Goal: Information Seeking & Learning: Learn about a topic

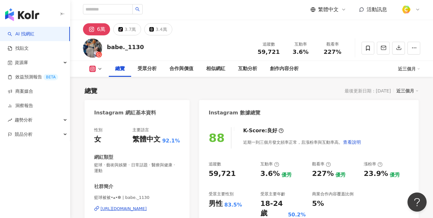
scroll to position [46, 0]
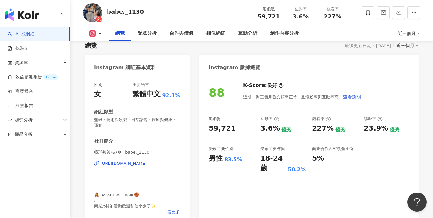
click at [145, 164] on div "https://www.instagram.com/babe._1130/" at bounding box center [123, 164] width 46 height 6
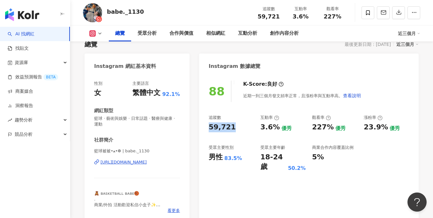
drag, startPoint x: 208, startPoint y: 127, endPoint x: 242, endPoint y: 127, distance: 33.5
click at [242, 127] on div "88 K-Score : 良好 近期一到三個月發文頻率正常，且漲粉率與互動率高。 查看說明 追蹤數 59,721 互動率 3.6% 優秀 觀看率 227% 優…" at bounding box center [308, 148] width 219 height 149
copy div "59,721"
drag, startPoint x: 293, startPoint y: 17, endPoint x: 308, endPoint y: 18, distance: 15.3
click at [308, 18] on div "3.6%" at bounding box center [300, 16] width 24 height 6
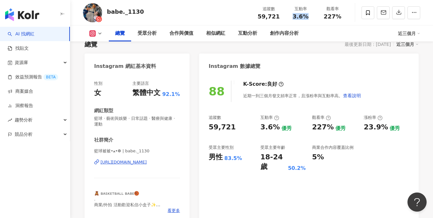
copy span "3.6%"
drag, startPoint x: 211, startPoint y: 156, endPoint x: 239, endPoint y: 158, distance: 28.4
click at [239, 158] on div "男性 83.5%" at bounding box center [231, 157] width 45 height 10
copy div "男性 83.5%"
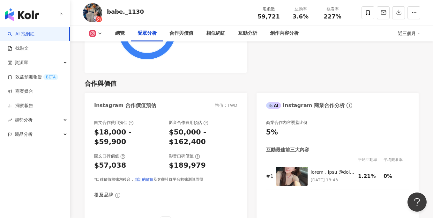
scroll to position [610, 0]
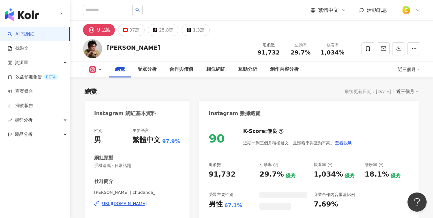
scroll to position [39, 0]
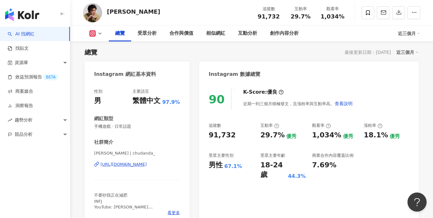
drag, startPoint x: 291, startPoint y: 14, endPoint x: 311, endPoint y: 16, distance: 19.8
click at [311, 16] on div "29.7%" at bounding box center [300, 16] width 24 height 6
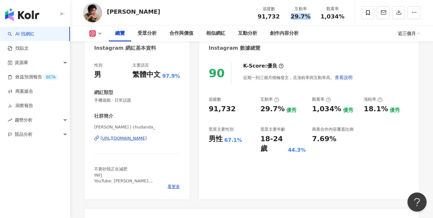
scroll to position [75, 0]
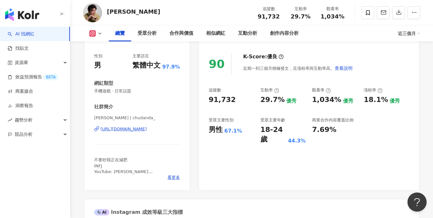
drag, startPoint x: 214, startPoint y: 128, endPoint x: 209, endPoint y: 129, distance: 5.4
click at [218, 129] on div "男性" at bounding box center [216, 130] width 14 height 10
drag, startPoint x: 209, startPoint y: 129, endPoint x: 242, endPoint y: 129, distance: 33.5
click at [242, 129] on div "男性 67.1%" at bounding box center [231, 130] width 45 height 10
copy div "男性 67.1%"
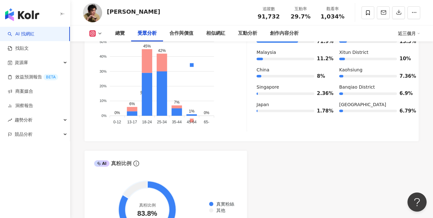
scroll to position [582, 0]
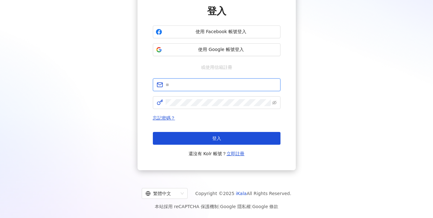
type input "**********"
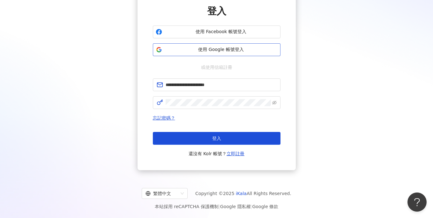
click at [231, 51] on span "使用 Google 帳號登入" at bounding box center [221, 50] width 113 height 6
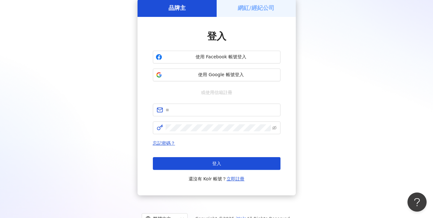
scroll to position [55, 0]
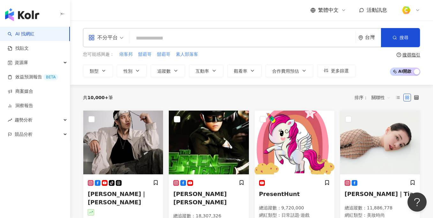
click at [159, 39] on input "search" at bounding box center [242, 38] width 220 height 12
click at [107, 37] on div "不分平台" at bounding box center [102, 38] width 29 height 10
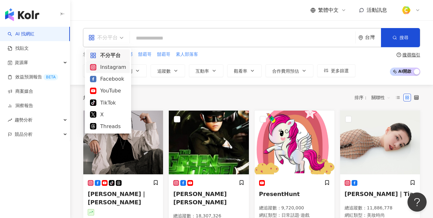
click at [112, 65] on div "Instagram" at bounding box center [108, 67] width 36 height 8
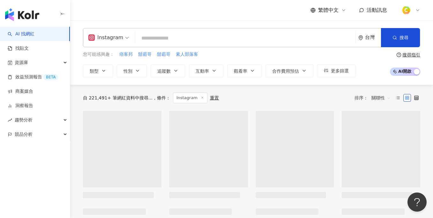
click at [164, 36] on input "search" at bounding box center [245, 38] width 215 height 12
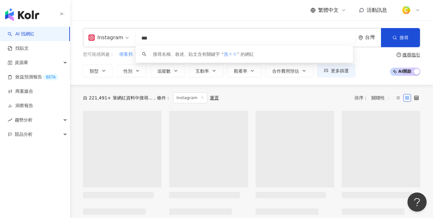
type input "**"
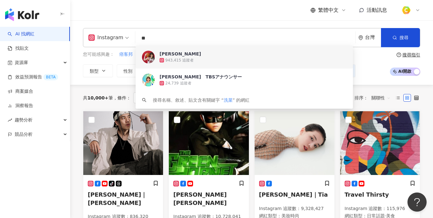
click at [184, 33] on input "**" at bounding box center [245, 38] width 215 height 12
click at [176, 57] on div "943,415 追蹤者" at bounding box center [242, 60] width 166 height 6
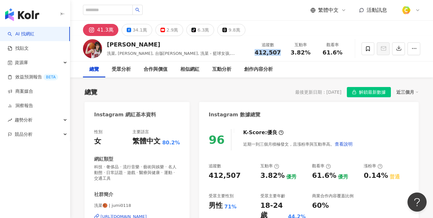
drag, startPoint x: 255, startPoint y: 50, endPoint x: 282, endPoint y: 52, distance: 27.8
click at [282, 52] on div "追蹤數 412,507" at bounding box center [268, 49] width 34 height 14
copy span "412,507"
drag, startPoint x: 292, startPoint y: 50, endPoint x: 309, endPoint y: 52, distance: 16.7
click at [309, 52] on div "3.82%" at bounding box center [300, 52] width 24 height 6
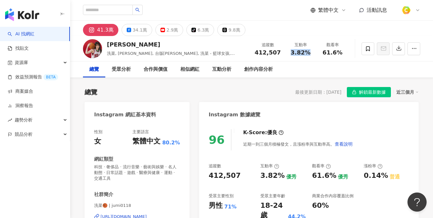
copy span "3.82%"
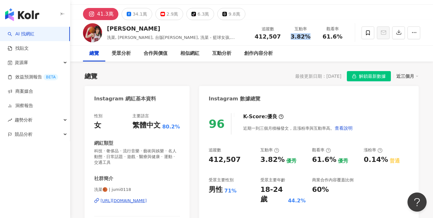
scroll to position [90, 0]
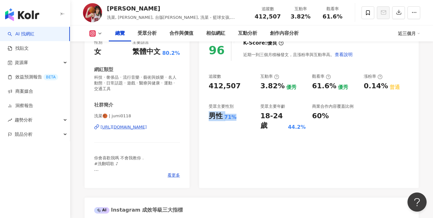
drag, startPoint x: 205, startPoint y: 115, endPoint x: 234, endPoint y: 115, distance: 29.0
click at [234, 115] on div "96 K-Score : 優良 近期一到三個月積極發文，且漲粉率與互動率高。 查看說明 追蹤數 412,507 互動率 3.82% 優秀 觀看率 61.6% …" at bounding box center [308, 110] width 219 height 155
copy div "男性 71%"
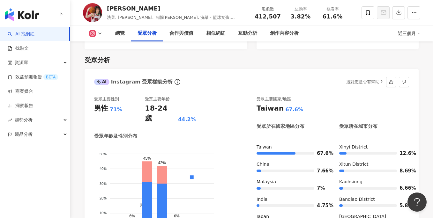
scroll to position [536, 0]
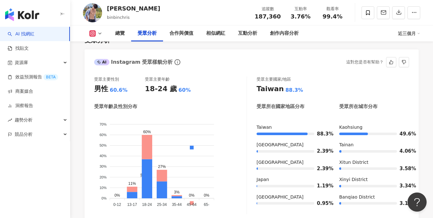
scroll to position [568, 0]
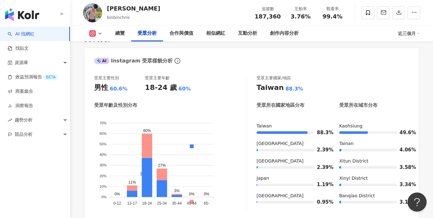
click at [255, 16] on div "追蹤數 187,360" at bounding box center [268, 13] width 34 height 14
drag, startPoint x: 291, startPoint y: 15, endPoint x: 314, endPoint y: 14, distance: 23.0
click at [314, 14] on div "互動率 3.76%" at bounding box center [300, 13] width 32 height 14
copy span "3.76%"
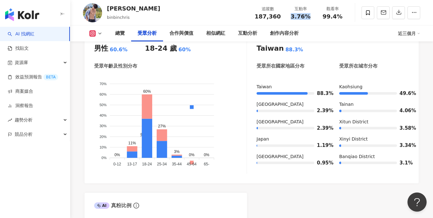
scroll to position [600, 0]
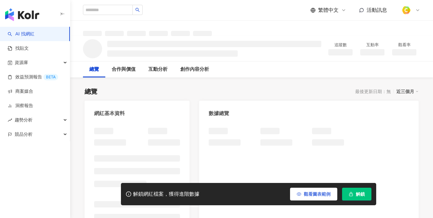
click at [301, 192] on button "觀看圖表範例" at bounding box center [313, 194] width 47 height 13
click at [300, 191] on button "觀看圖表範例" at bounding box center [313, 194] width 47 height 13
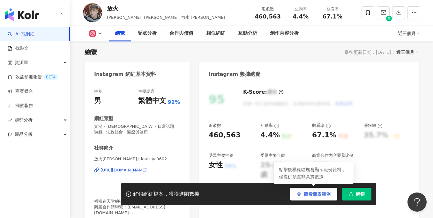
click at [304, 194] on span "觀看圖表範例" at bounding box center [317, 194] width 27 height 5
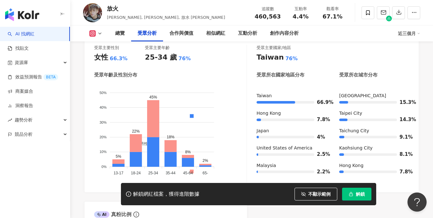
scroll to position [597, 0]
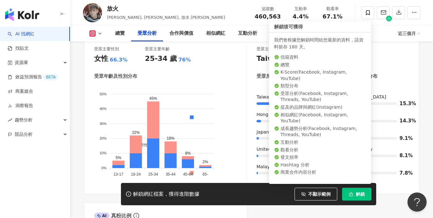
click at [362, 195] on span "解鎖" at bounding box center [360, 194] width 9 height 5
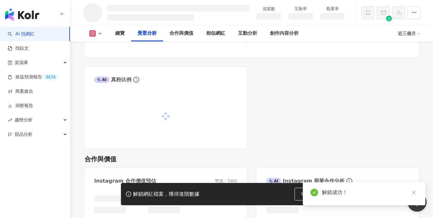
scroll to position [617, 0]
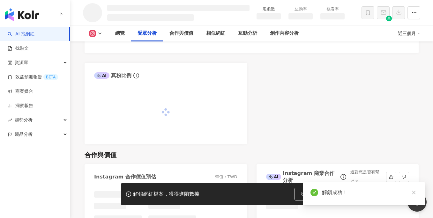
click at [416, 193] on link at bounding box center [414, 193] width 8 height 8
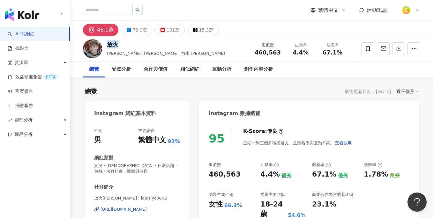
click at [109, 46] on div "放火" at bounding box center [166, 45] width 118 height 8
click at [257, 52] on div "460,563" at bounding box center [268, 52] width 26 height 6
click at [259, 52] on span "460,563" at bounding box center [268, 52] width 26 height 7
drag, startPoint x: 292, startPoint y: 52, endPoint x: 307, endPoint y: 52, distance: 15.0
click at [308, 52] on div "4.4%" at bounding box center [300, 52] width 24 height 6
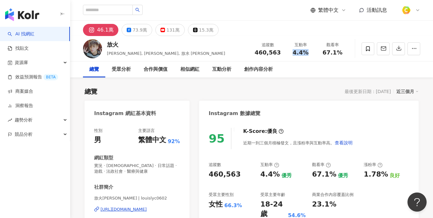
copy span "4.4%"
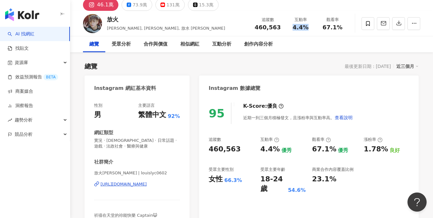
scroll to position [35, 0]
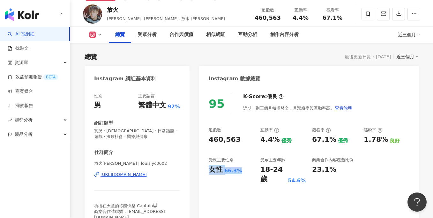
drag, startPoint x: 201, startPoint y: 168, endPoint x: 253, endPoint y: 170, distance: 51.7
click at [253, 170] on div "95 K-Score : 優良 近期一到三個月積極發文，且漲粉率與互動率高。 查看說明 追蹤數 460,563 互動率 4.4% 優秀 觀看率 67.1% 優…" at bounding box center [308, 158] width 219 height 143
copy div "女性 66.3%"
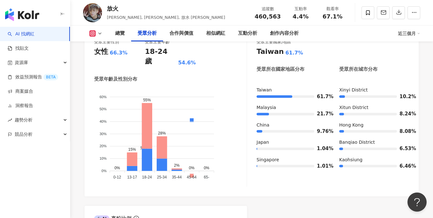
scroll to position [575, 0]
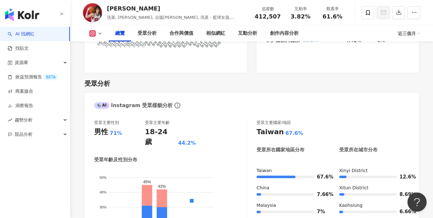
scroll to position [536, 0]
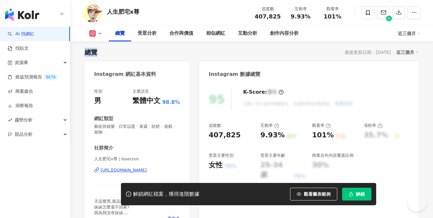
drag, startPoint x: 108, startPoint y: 10, endPoint x: 151, endPoint y: 6, distance: 42.3
click at [151, 12] on div "人生肥宅x尊 追蹤數 407,825 互動率 9.93% 觀看率 101%" at bounding box center [251, 12] width 363 height 25
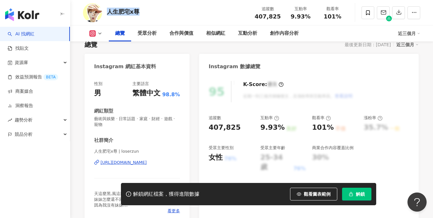
scroll to position [59, 0]
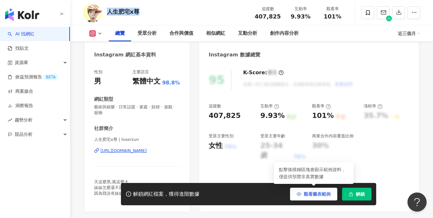
click at [313, 195] on span "觀看圖表範例" at bounding box center [317, 194] width 27 height 5
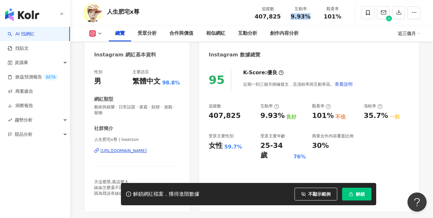
drag, startPoint x: 293, startPoint y: 16, endPoint x: 311, endPoint y: 18, distance: 17.4
click at [311, 18] on div "9.93%" at bounding box center [300, 16] width 24 height 6
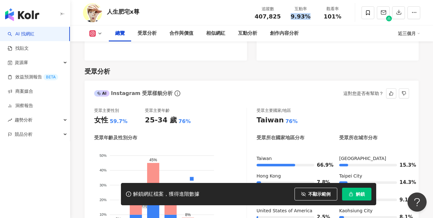
scroll to position [632, 0]
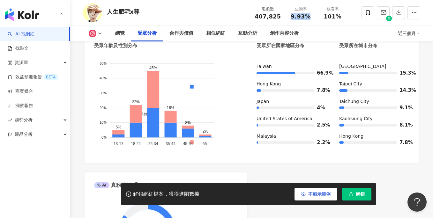
click at [312, 194] on span "不顯示範例" at bounding box center [319, 194] width 22 height 5
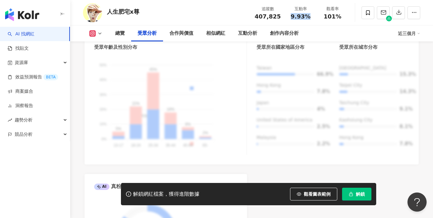
click at [314, 194] on span "觀看圖表範例" at bounding box center [317, 194] width 27 height 5
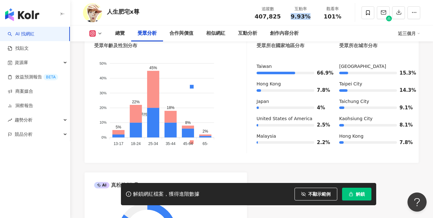
click at [357, 192] on span "解鎖" at bounding box center [360, 194] width 9 height 5
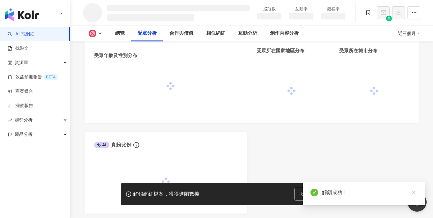
scroll to position [552, 0]
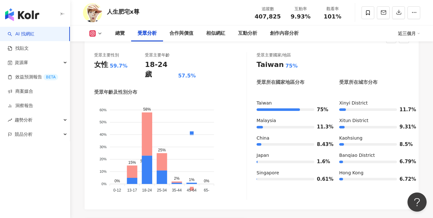
scroll to position [595, 0]
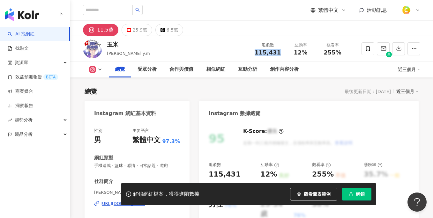
drag, startPoint x: 256, startPoint y: 54, endPoint x: 283, endPoint y: 53, distance: 26.8
click at [283, 53] on div "追蹤數 115,431" at bounding box center [268, 49] width 34 height 14
drag, startPoint x: 294, startPoint y: 52, endPoint x: 303, endPoint y: 44, distance: 12.0
click at [309, 52] on div "12%" at bounding box center [300, 52] width 24 height 6
copy span "12%"
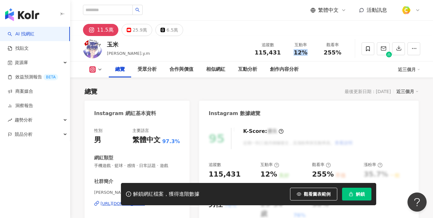
click at [297, 193] on icon "button" at bounding box center [299, 194] width 4 height 4
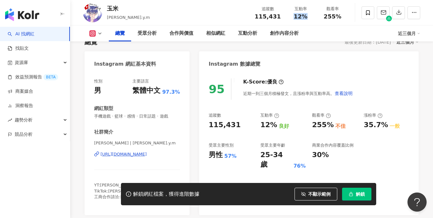
scroll to position [50, 0]
click at [208, 153] on div "95 K-Score : 優良 近期一到三個月積極發文，且漲粉率與互動率高。 查看說明 追蹤數 115,431 互動率 12% 良好 觀看率 255% 不佳 …" at bounding box center [308, 143] width 219 height 143
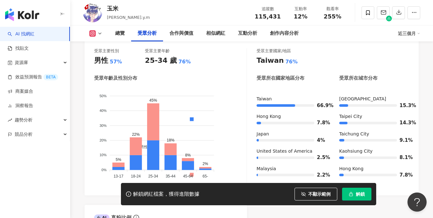
scroll to position [596, 0]
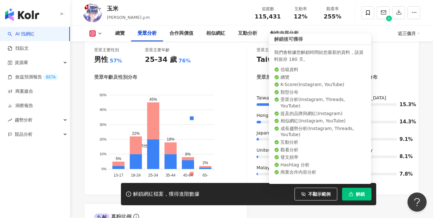
click at [360, 194] on span "解鎖" at bounding box center [360, 194] width 9 height 5
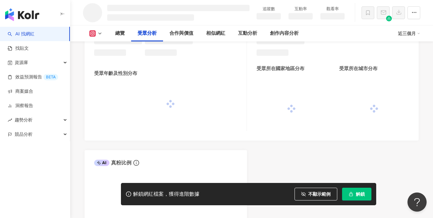
scroll to position [529, 0]
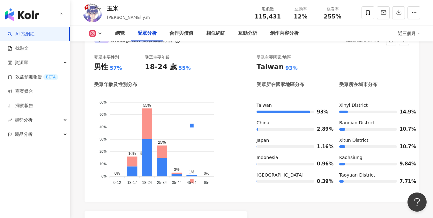
scroll to position [578, 0]
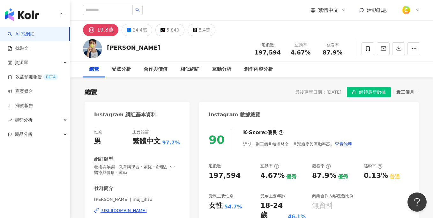
scroll to position [39, 0]
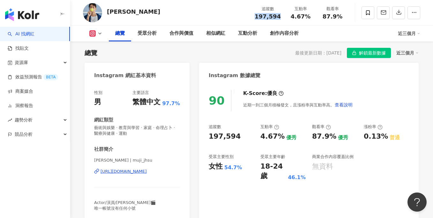
drag, startPoint x: 274, startPoint y: 50, endPoint x: 279, endPoint y: 15, distance: 35.4
click at [279, 15] on div "追蹤數 197,594" at bounding box center [268, 13] width 34 height 14
copy span "197,594"
drag, startPoint x: 294, startPoint y: 15, endPoint x: 309, endPoint y: 17, distance: 15.7
click at [309, 17] on div "4.67%" at bounding box center [300, 16] width 24 height 6
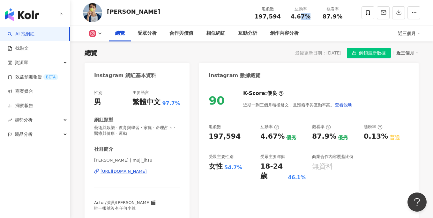
drag, startPoint x: 299, startPoint y: 17, endPoint x: 314, endPoint y: 17, distance: 15.0
click at [314, 17] on div "互動率 4.67%" at bounding box center [300, 13] width 32 height 14
drag, startPoint x: 289, startPoint y: 14, endPoint x: 308, endPoint y: 14, distance: 19.5
click at [308, 14] on div "4.67%" at bounding box center [300, 16] width 24 height 6
copy span "4.67%"
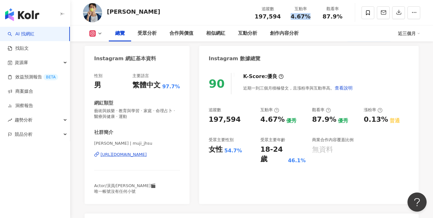
scroll to position [57, 0]
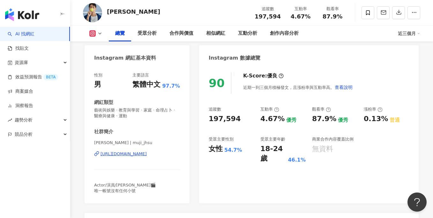
click at [207, 151] on div "90 K-Score : 優良 近期一到三個月積極發文，且漲粉率與互動率高。 查看說明 追蹤數 197,594 互動率 4.67% 優秀 觀看率 87.9% …" at bounding box center [308, 134] width 219 height 137
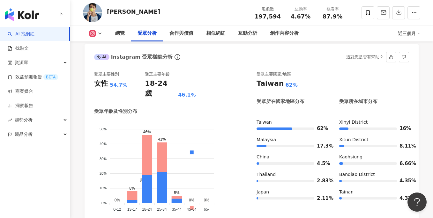
scroll to position [568, 0]
